Goal: Find specific page/section: Find specific page/section

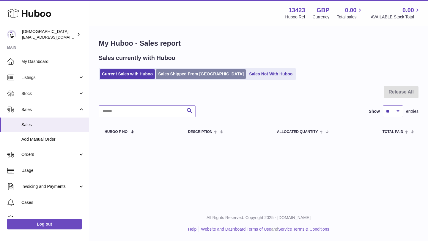
click at [195, 78] on link "Sales Shipped From [GEOGRAPHIC_DATA]" at bounding box center [201, 74] width 90 height 10
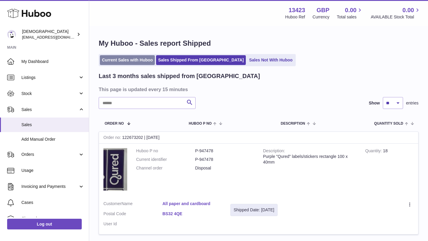
click at [147, 63] on link "Current Sales with Huboo" at bounding box center [127, 60] width 55 height 10
